Goal: Complete application form

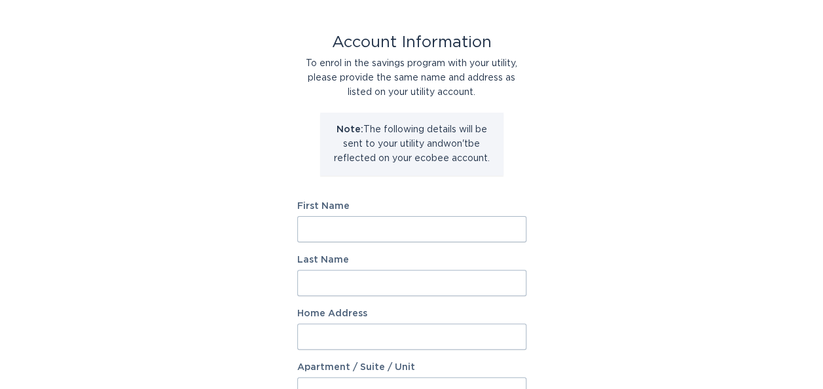
scroll to position [74, 0]
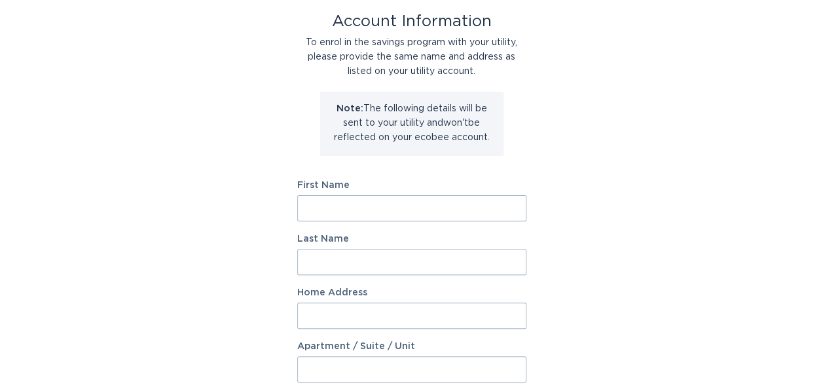
click at [432, 210] on input "First Name" at bounding box center [411, 208] width 229 height 26
type input "Maddison"
click at [401, 263] on input "Last Name" at bounding box center [411, 262] width 229 height 26
type input "[PERSON_NAME]"
click at [374, 312] on input "Home Address" at bounding box center [411, 315] width 229 height 26
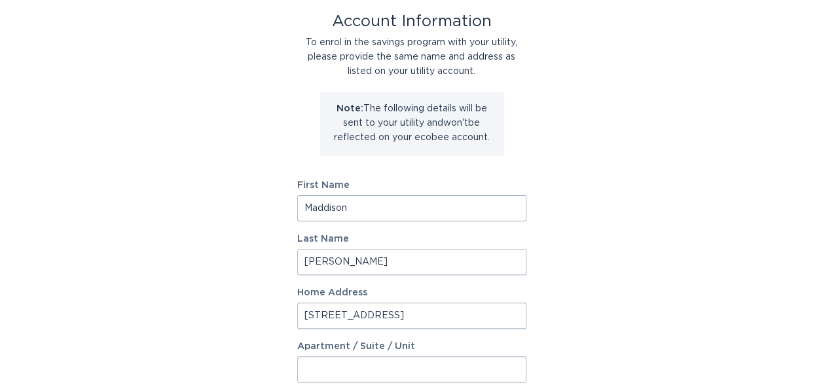
type input "[STREET_ADDRESS]"
click at [463, 372] on input "Apartment / Suite / Unit" at bounding box center [411, 369] width 229 height 26
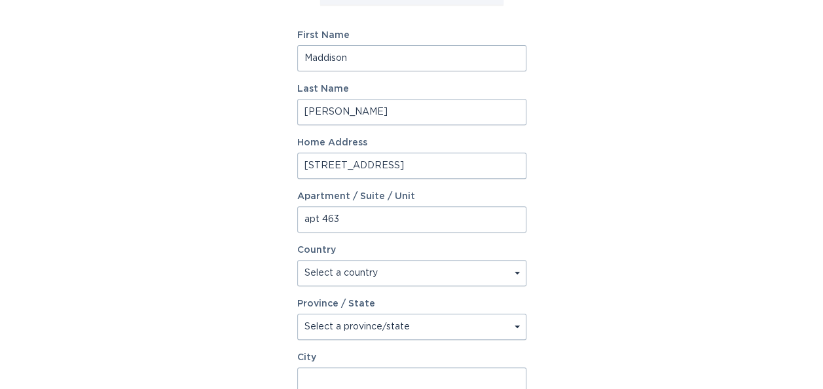
scroll to position [224, 0]
type input "apt 463"
click at [435, 280] on select "Select a country [GEOGRAPHIC_DATA] [GEOGRAPHIC_DATA]" at bounding box center [411, 272] width 229 height 26
select select "US"
click at [297, 259] on select "Select a country [GEOGRAPHIC_DATA] [GEOGRAPHIC_DATA]" at bounding box center [411, 272] width 229 height 26
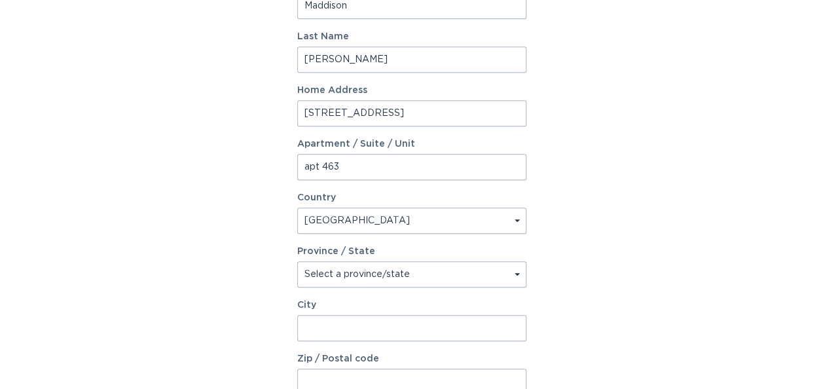
scroll to position [280, 0]
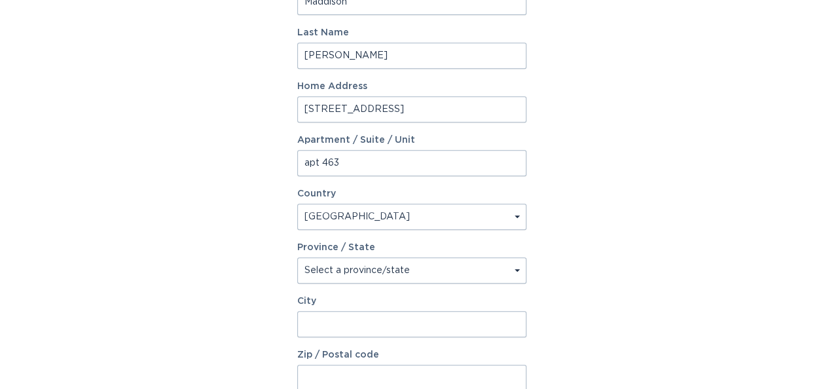
click at [368, 277] on select "Select a province/state [US_STATE] [US_STATE] [US_STATE] [US_STATE] [US_STATE] …" at bounding box center [411, 270] width 229 height 26
select select "NC"
click at [297, 257] on select "Select a province/state [US_STATE] [US_STATE] [US_STATE] [US_STATE] [US_STATE] …" at bounding box center [411, 270] width 229 height 26
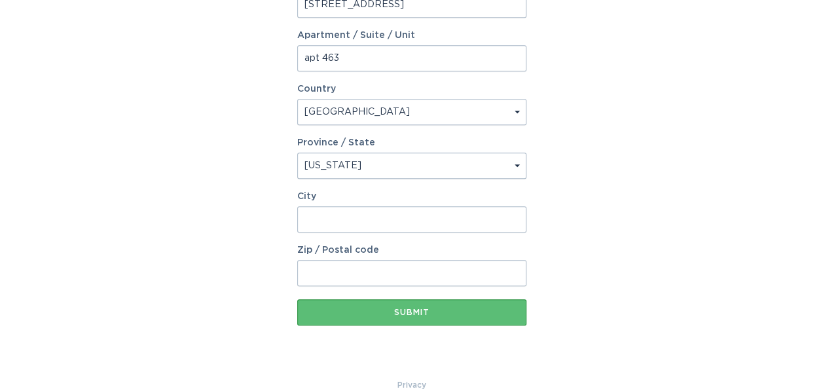
scroll to position [408, 0]
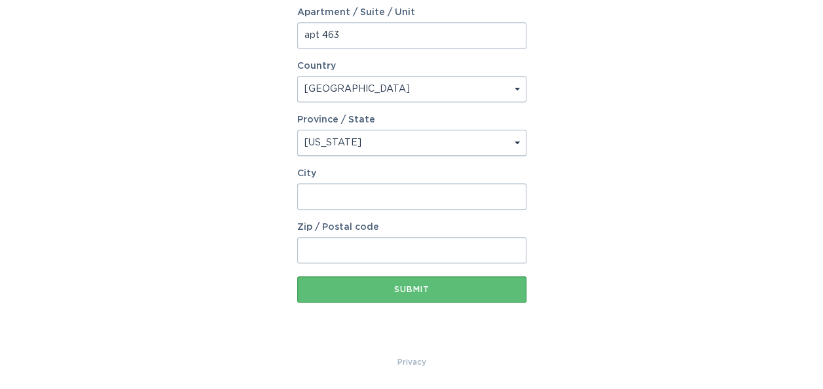
click at [352, 192] on input "City" at bounding box center [411, 196] width 229 height 26
type input "Charlotte"
type input "28217"
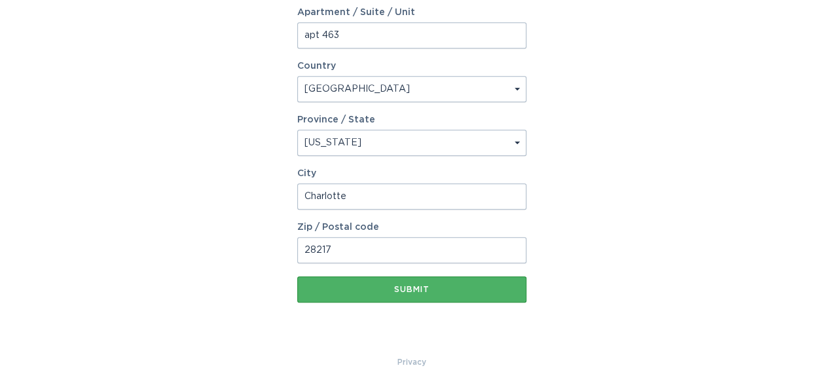
click at [461, 294] on button "Submit" at bounding box center [411, 289] width 229 height 26
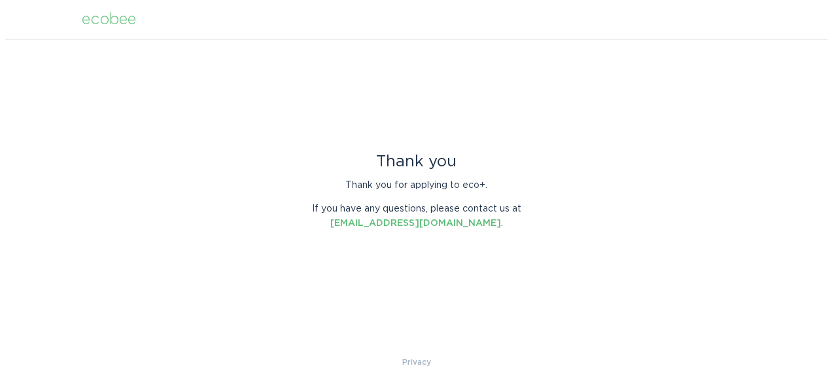
scroll to position [0, 0]
